Goal: Information Seeking & Learning: Learn about a topic

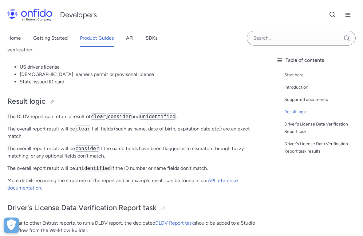
scroll to position [201, 0]
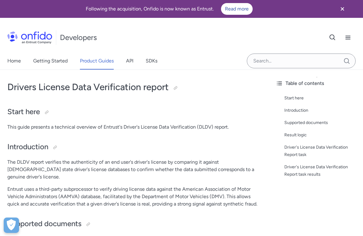
click at [94, 61] on link "Product Guides" at bounding box center [97, 60] width 34 height 17
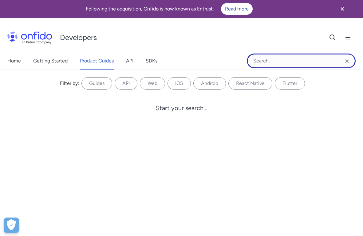
click at [285, 59] on input "Onfido search input field" at bounding box center [301, 61] width 109 height 15
type input "driver license"
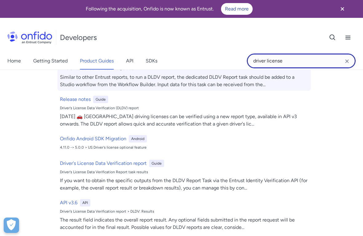
scroll to position [102, 0]
